Goal: Task Accomplishment & Management: Manage account settings

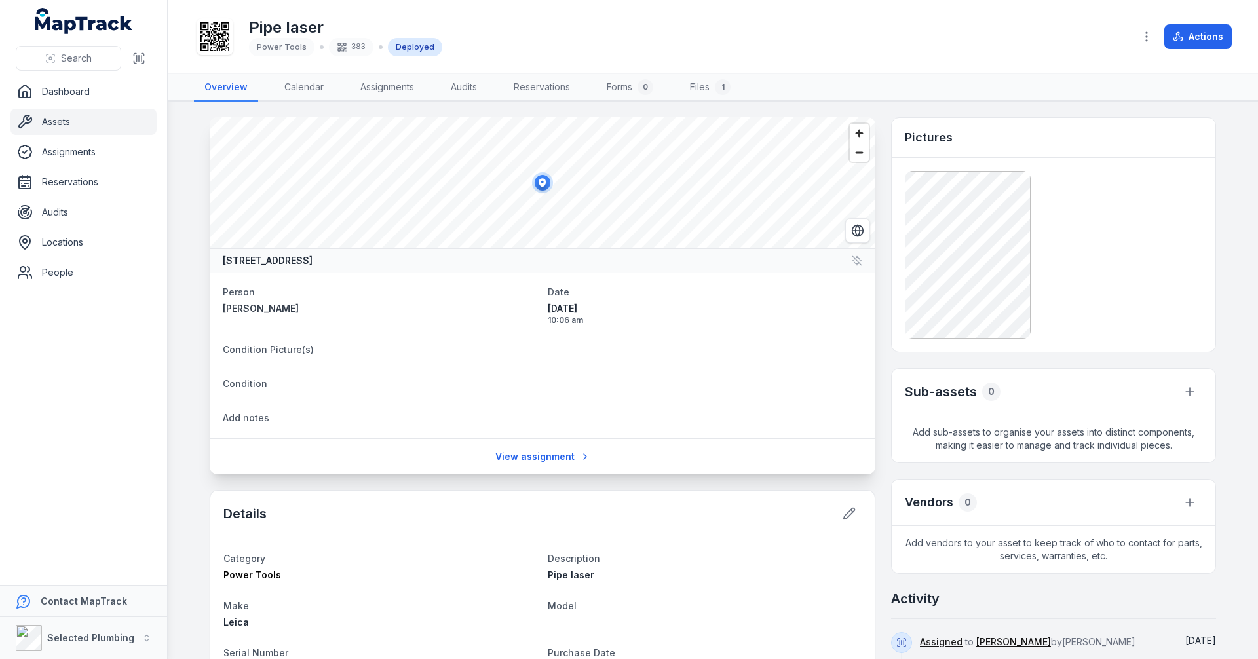
click at [187, 269] on main "[STREET_ADDRESS] Person [PERSON_NAME] Date [DATE] 10:06 am Condition Picture(s)…" at bounding box center [713, 380] width 1090 height 557
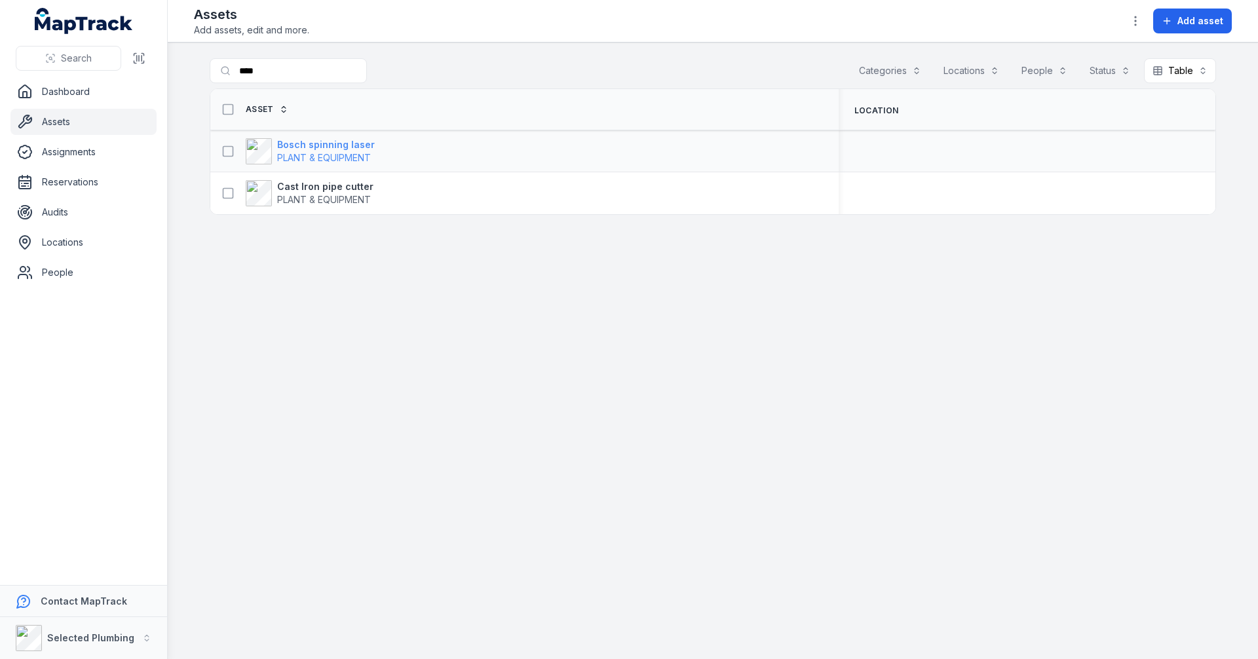
click at [336, 148] on strong "Bosch spinning laser" at bounding box center [326, 144] width 98 height 13
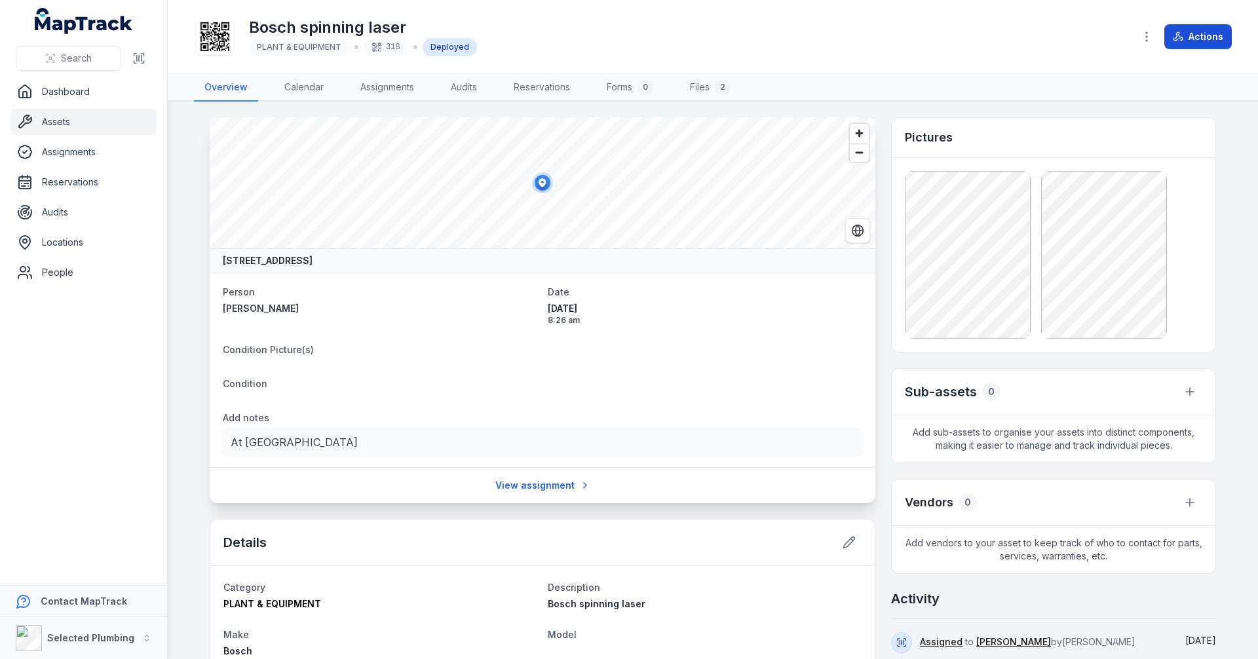
click at [1208, 31] on button "Actions" at bounding box center [1197, 36] width 67 height 25
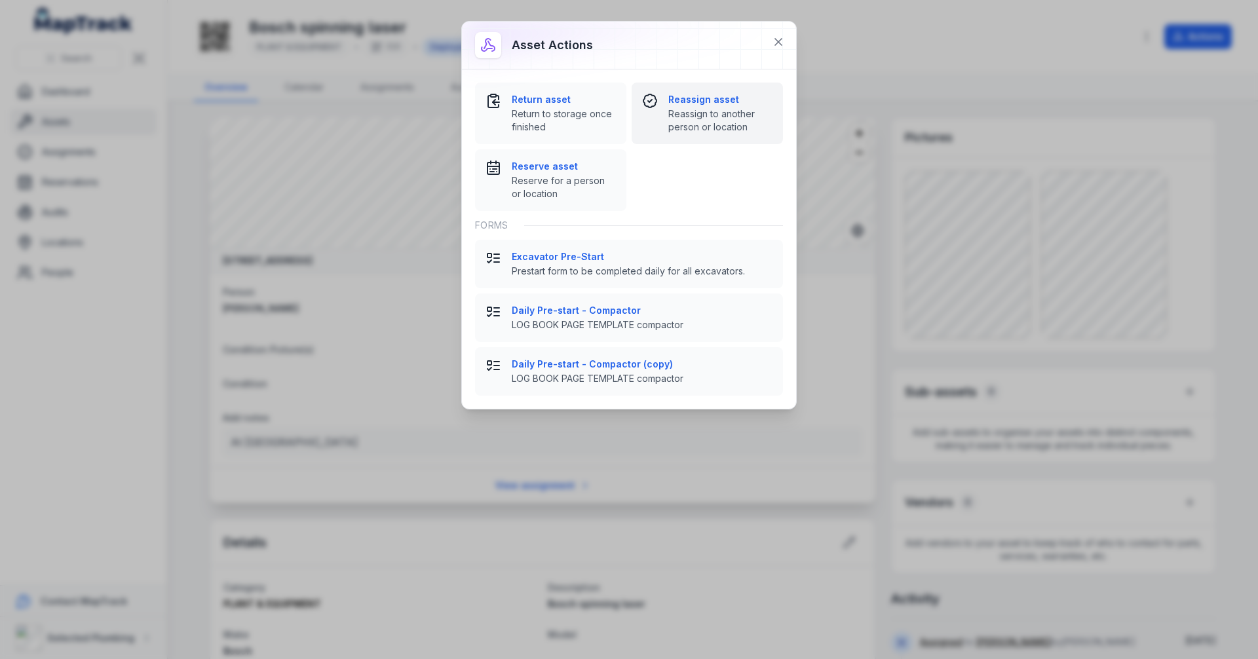
click at [719, 113] on span "Reassign to another person or location" at bounding box center [720, 120] width 104 height 26
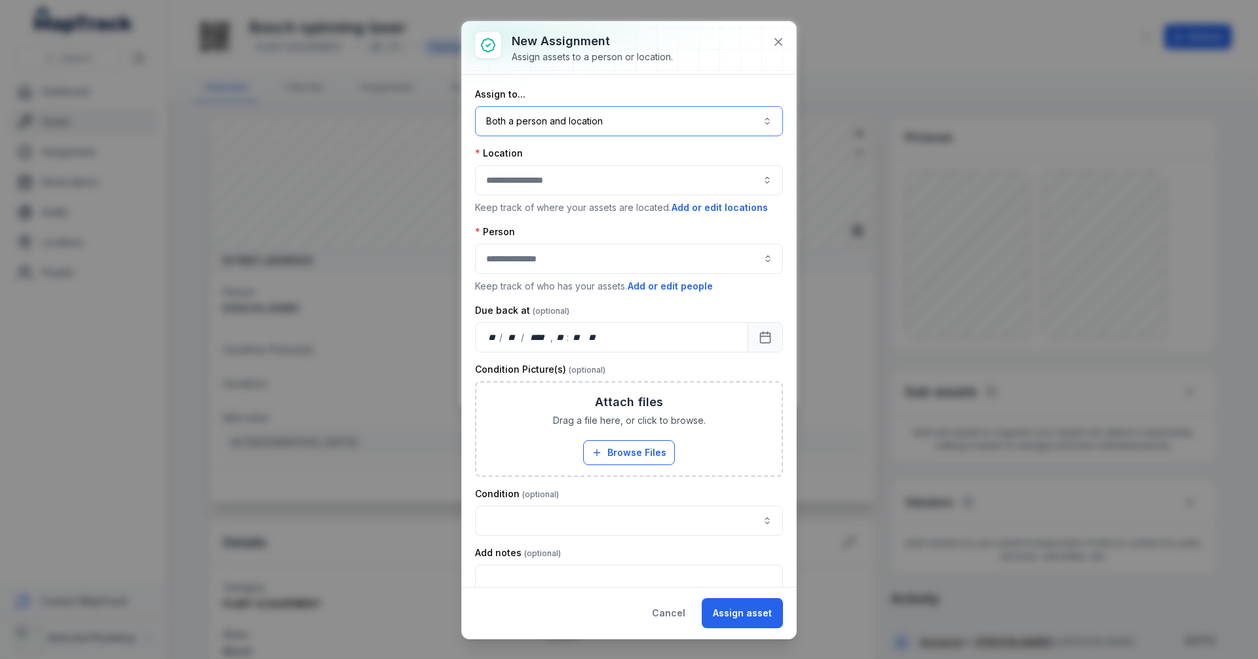
click at [753, 120] on button "Both a person and location ****" at bounding box center [629, 121] width 308 height 30
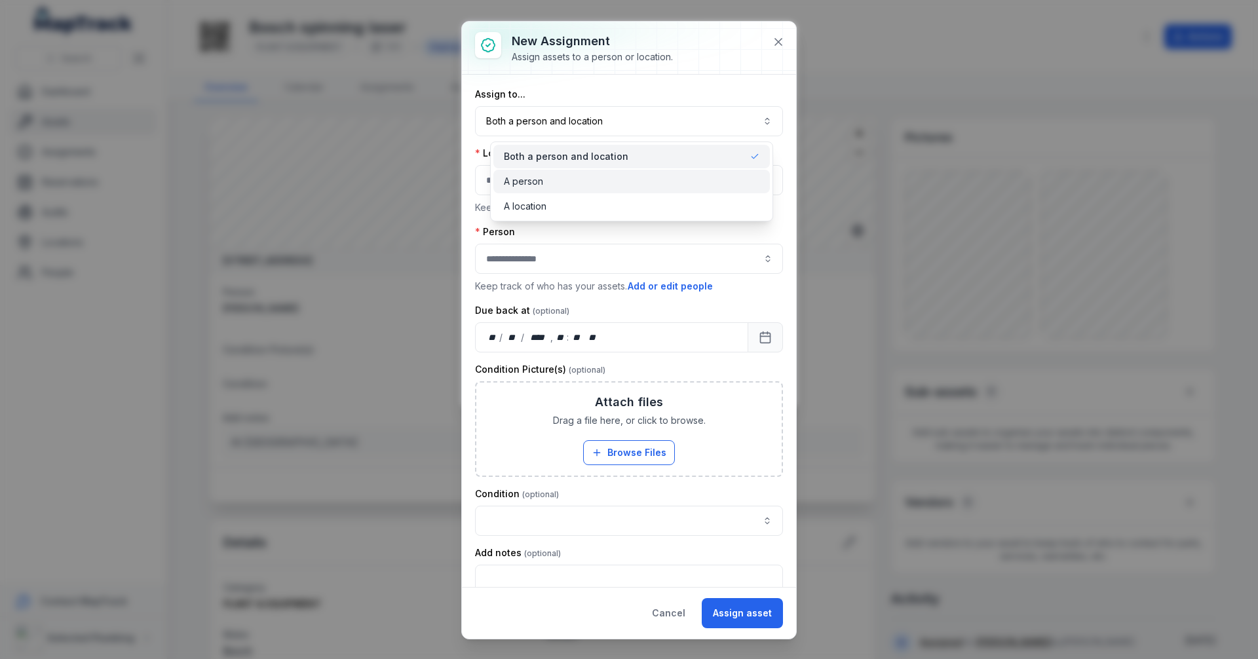
click at [543, 179] on div "A person" at bounding box center [631, 181] width 255 height 13
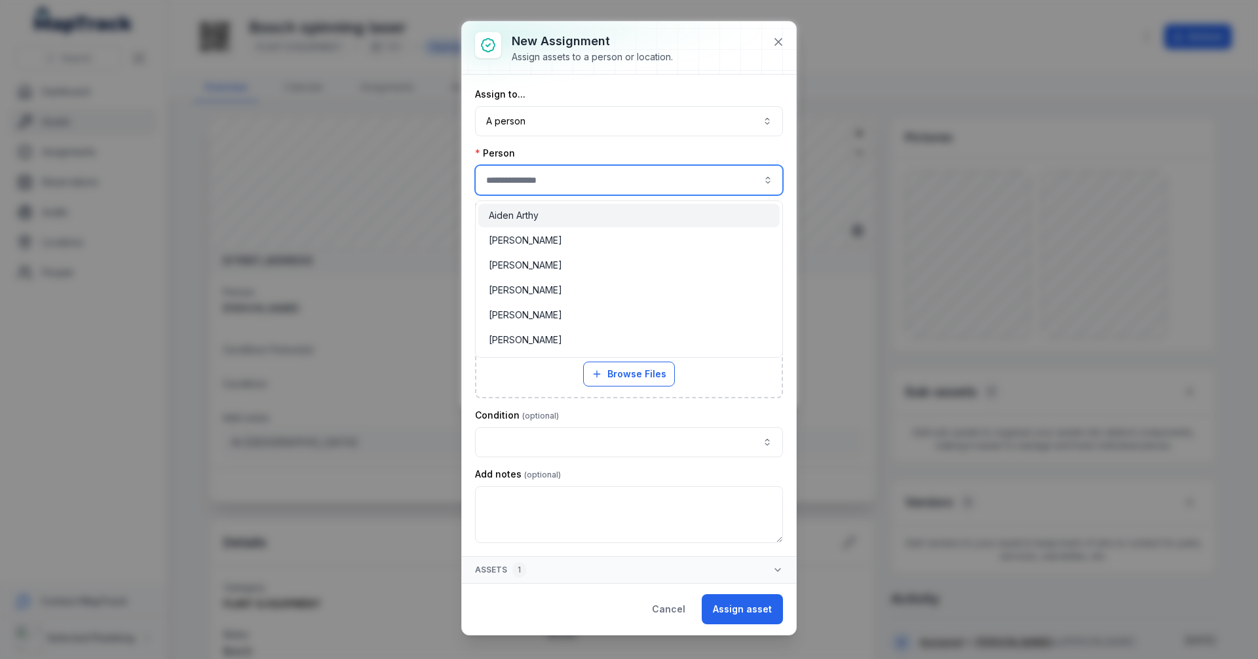
click at [764, 180] on button "button" at bounding box center [768, 180] width 30 height 30
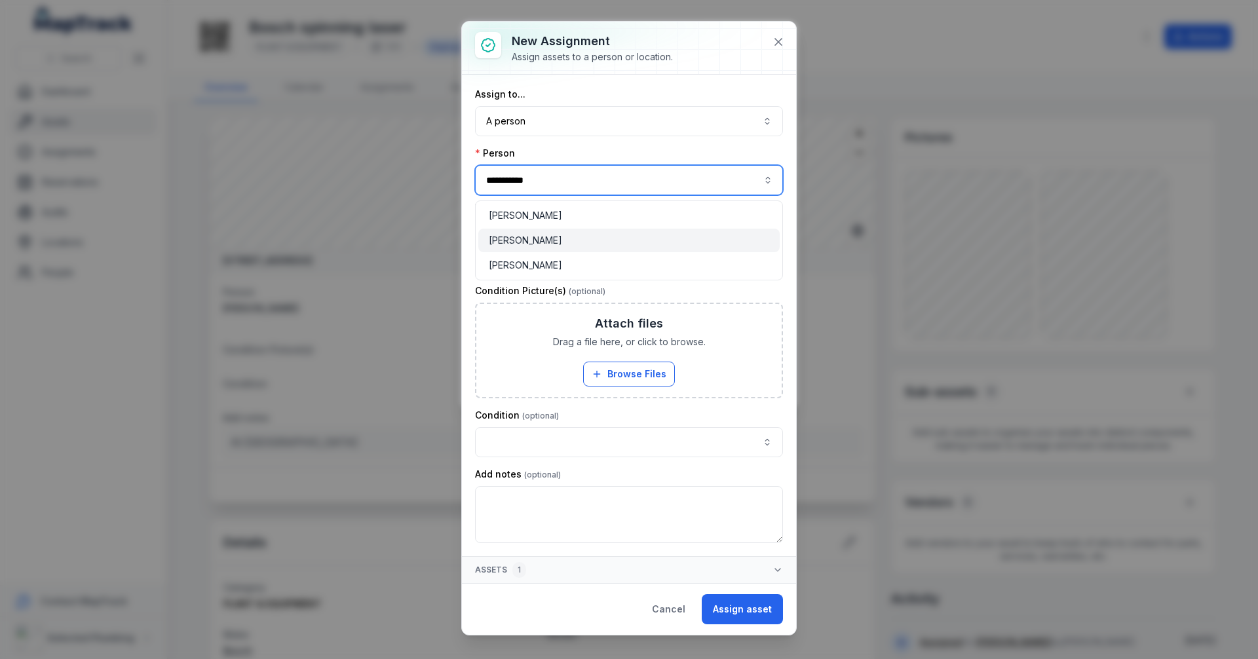
click at [535, 238] on span "[PERSON_NAME]" at bounding box center [525, 240] width 73 height 13
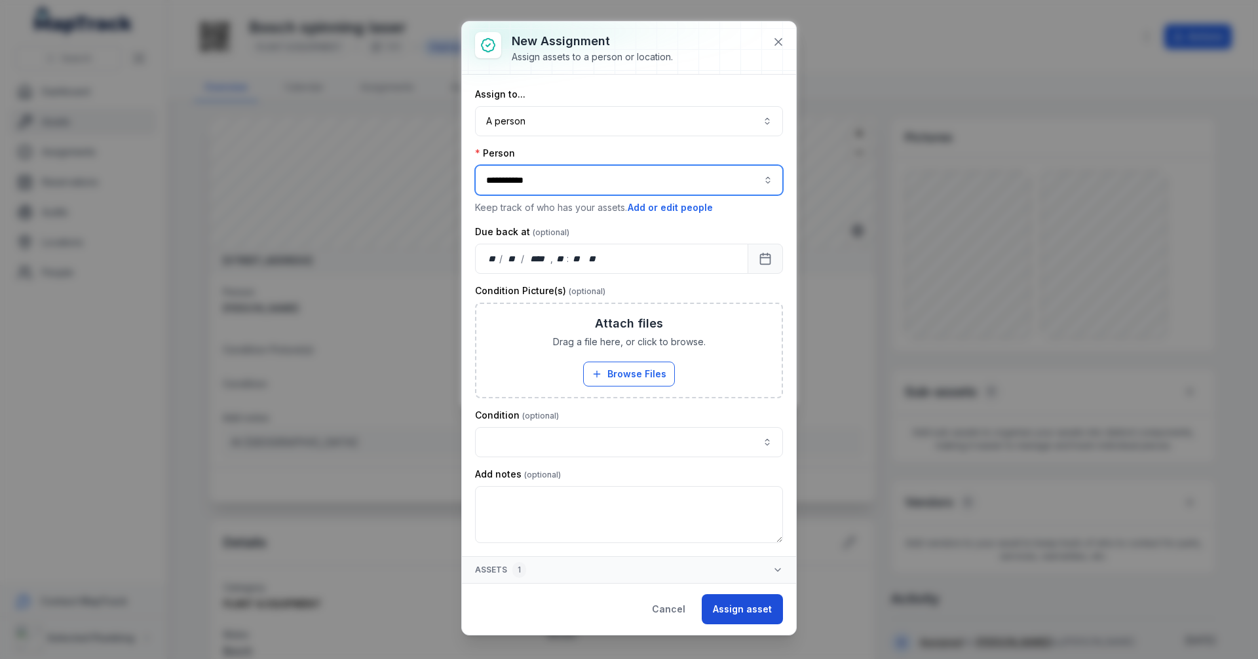
type input "**********"
click at [745, 607] on button "Assign asset" at bounding box center [741, 609] width 81 height 30
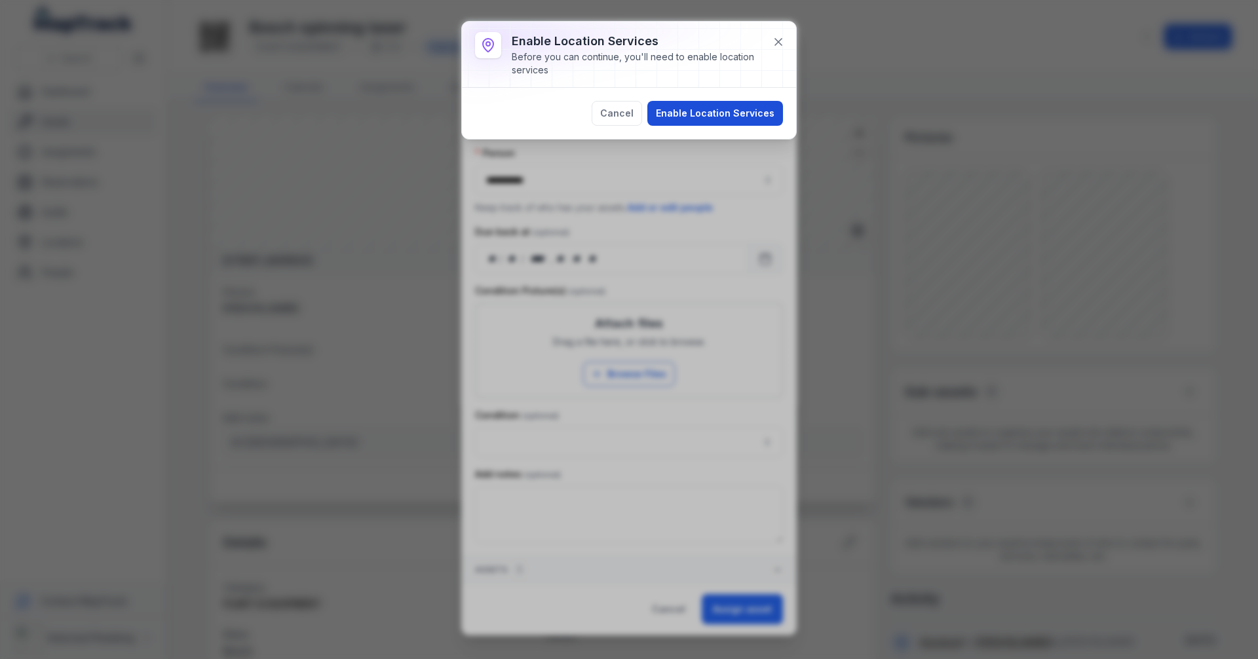
click at [741, 115] on button "Enable Location Services" at bounding box center [715, 113] width 136 height 25
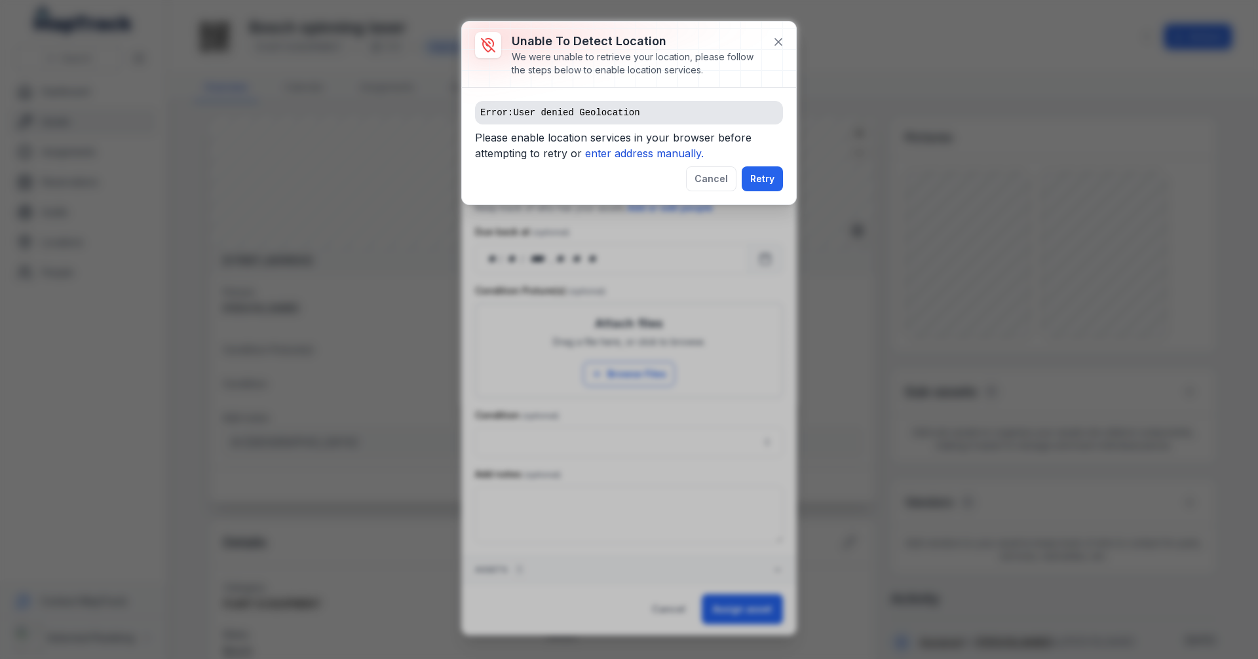
click at [673, 147] on icon "enter address manually." at bounding box center [644, 153] width 119 height 13
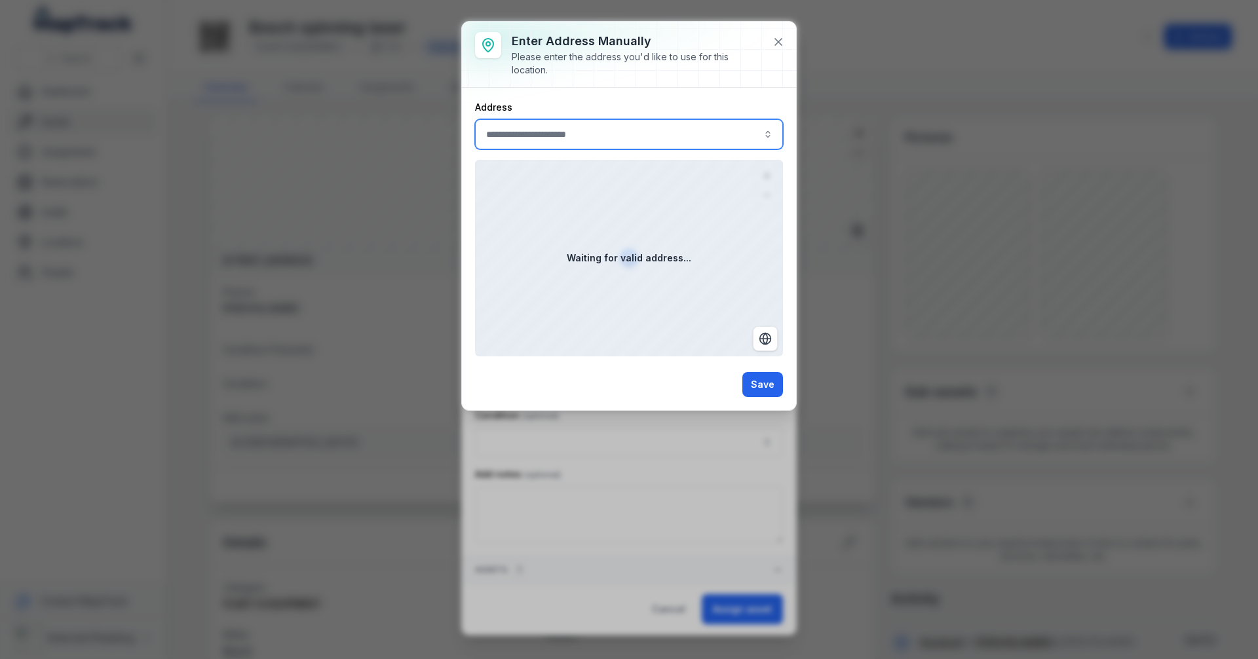
click at [583, 137] on input ":r1hj:-form-item-label" at bounding box center [629, 134] width 308 height 30
type input "******"
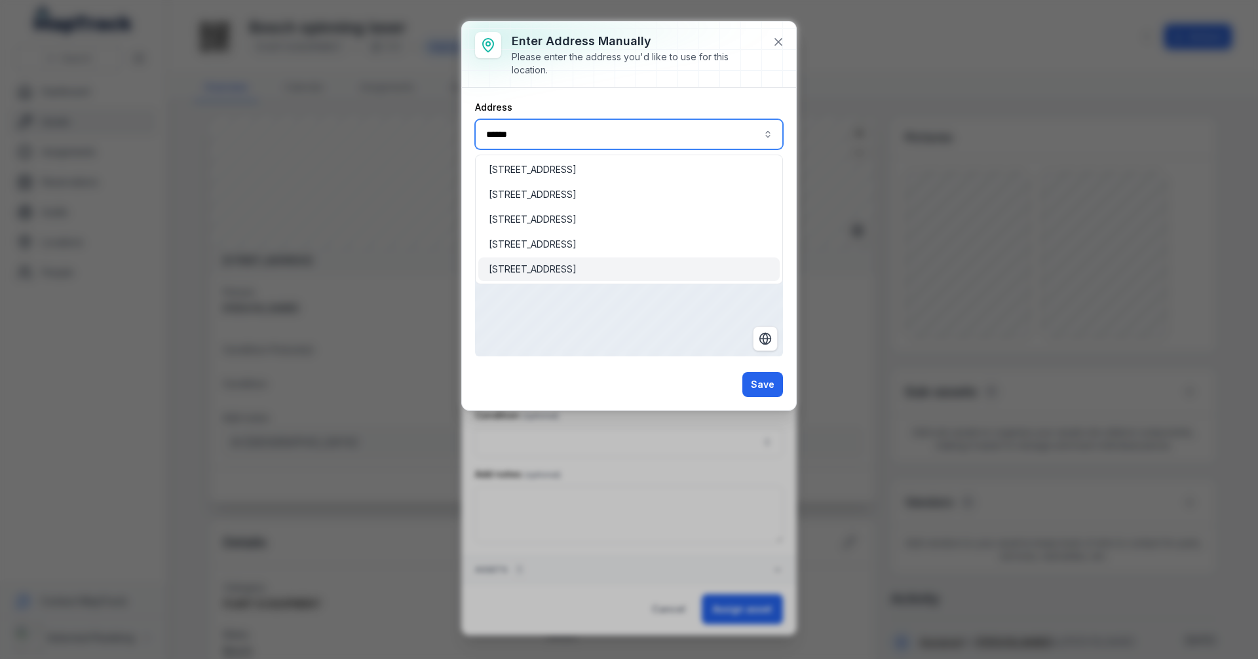
click at [576, 269] on span "[STREET_ADDRESS]" at bounding box center [533, 269] width 88 height 13
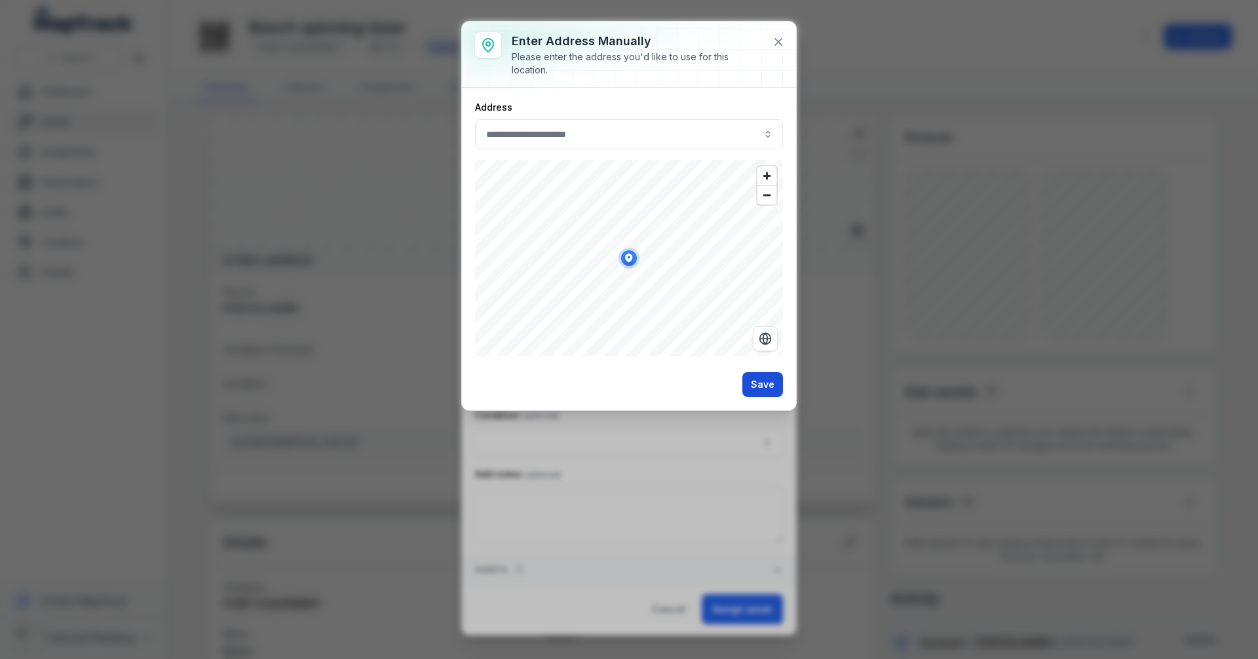
click at [765, 386] on button "Save" at bounding box center [762, 384] width 41 height 25
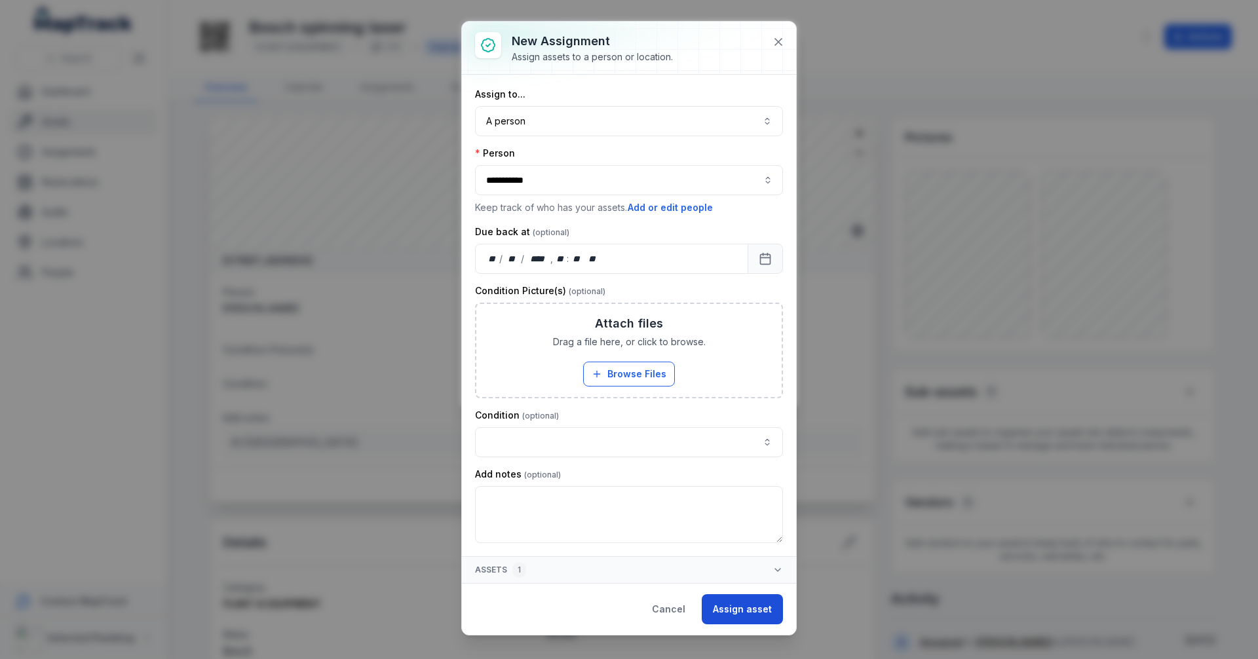
click at [748, 608] on button "Assign asset" at bounding box center [741, 609] width 81 height 30
